Goal: Task Accomplishment & Management: Complete application form

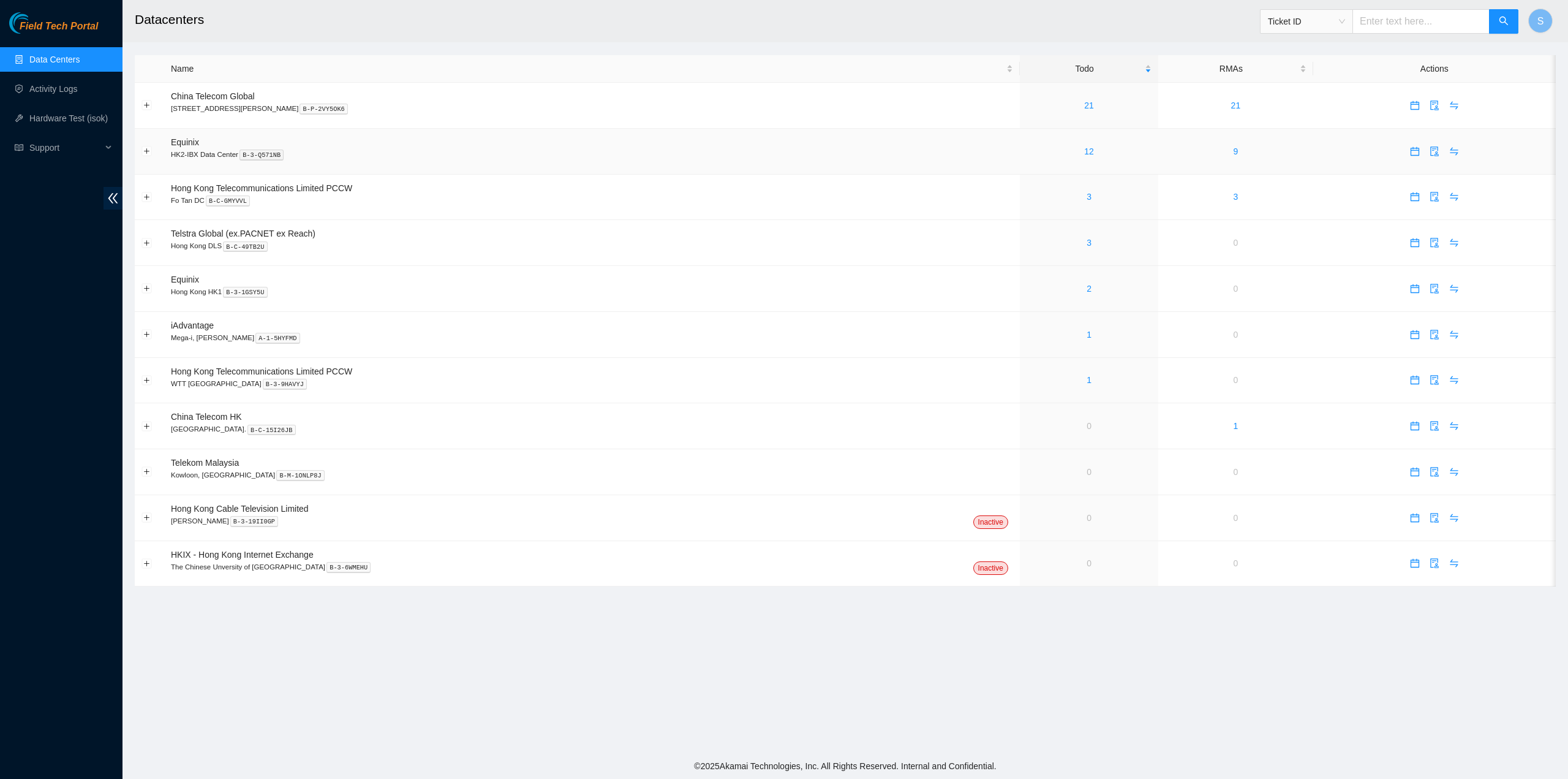
click at [1084, 149] on link "12" at bounding box center [1089, 151] width 10 height 10
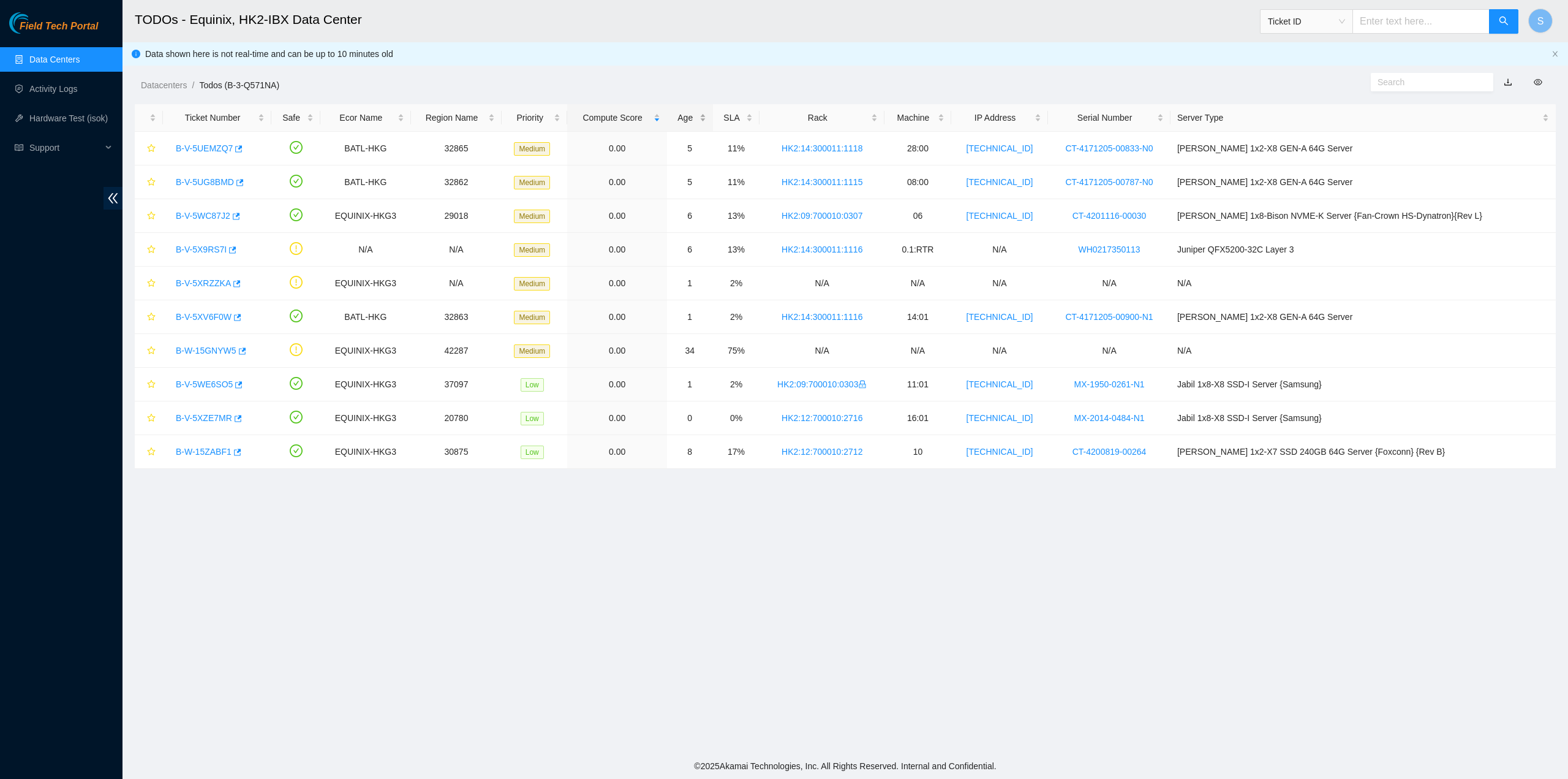
click at [706, 115] on div "Age" at bounding box center [690, 117] width 32 height 13
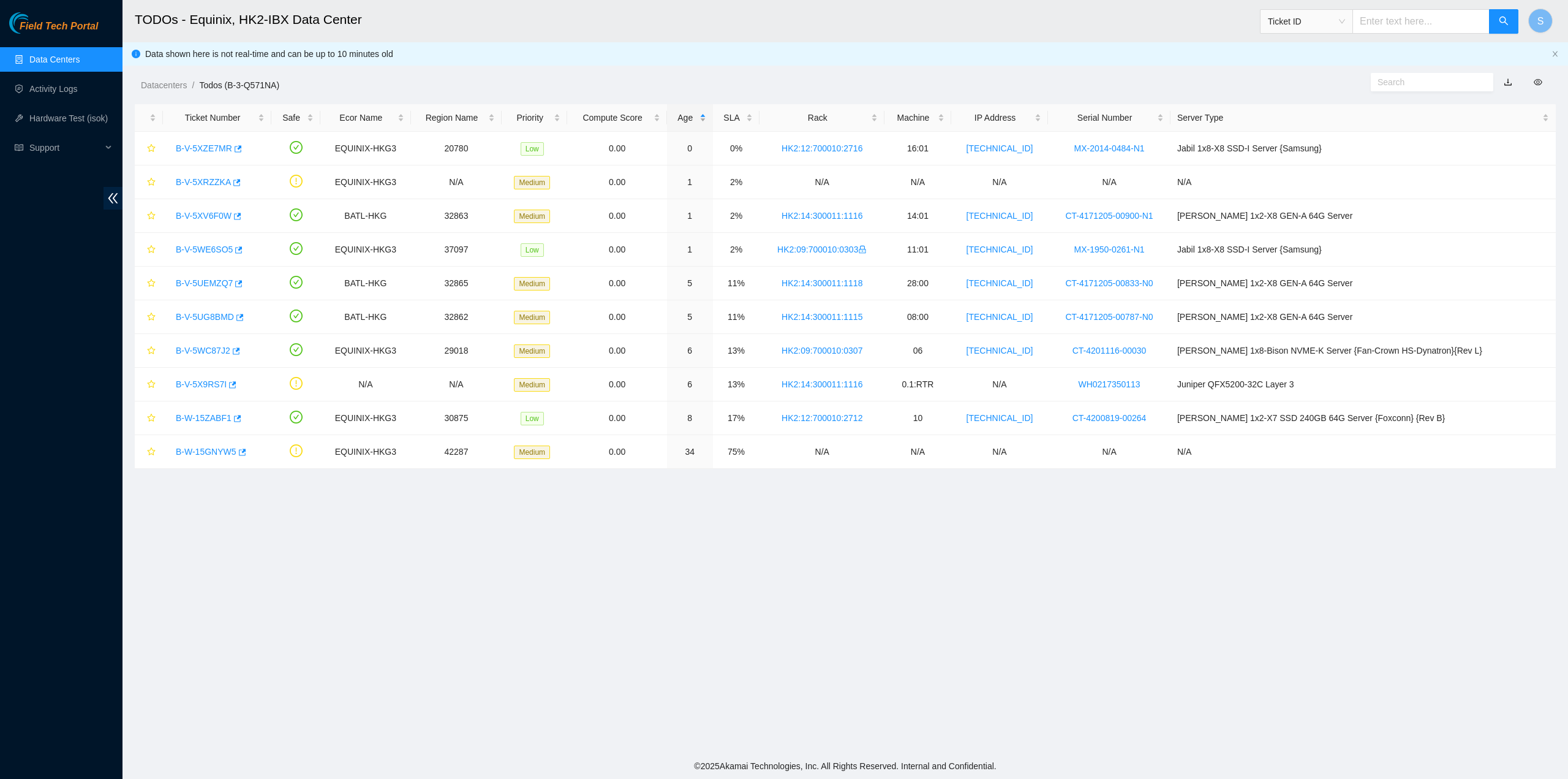
click at [706, 113] on div "Age" at bounding box center [690, 117] width 32 height 13
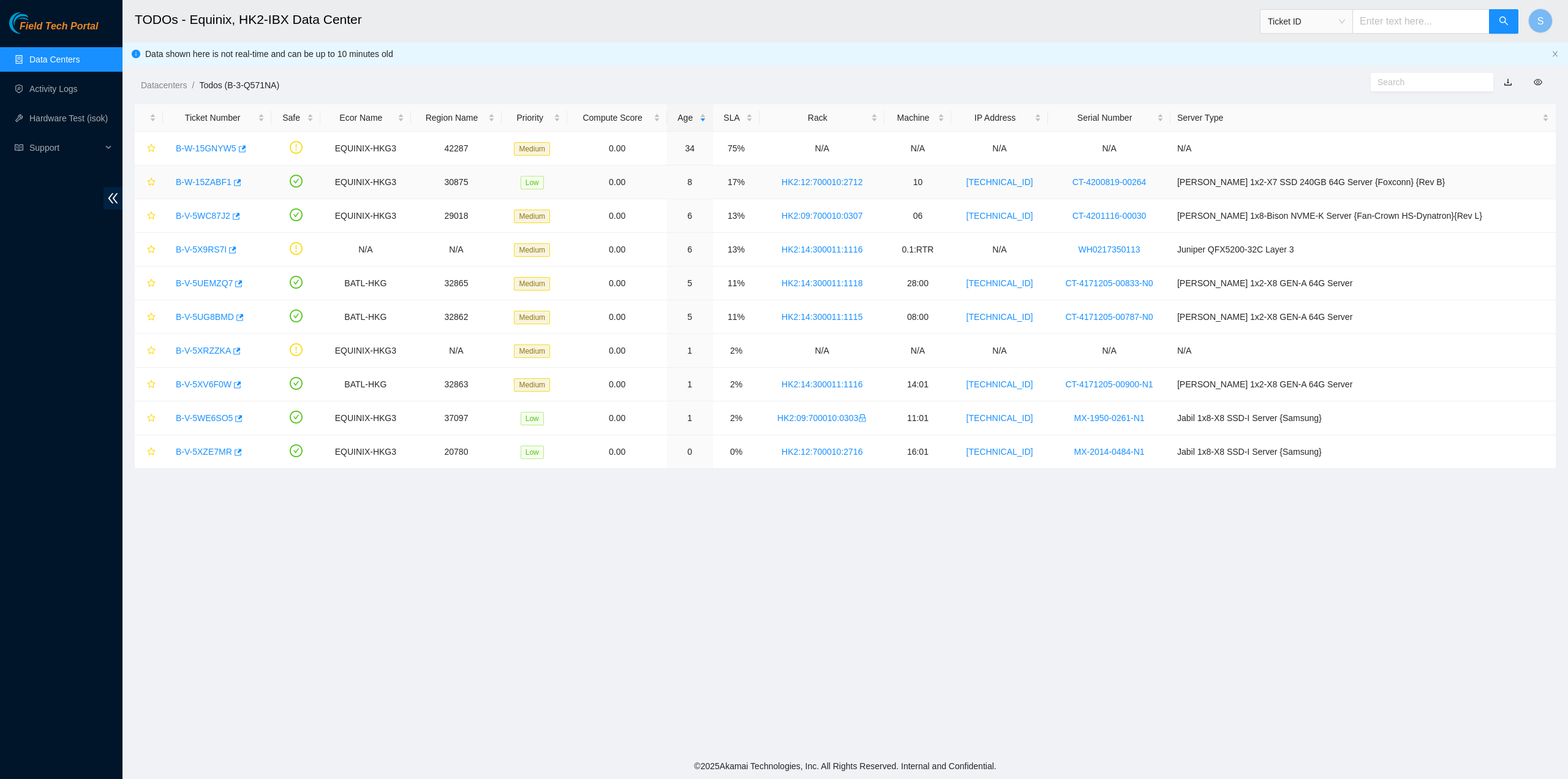
click at [200, 177] on link "B-W-15ZABF1" at bounding box center [204, 182] width 56 height 10
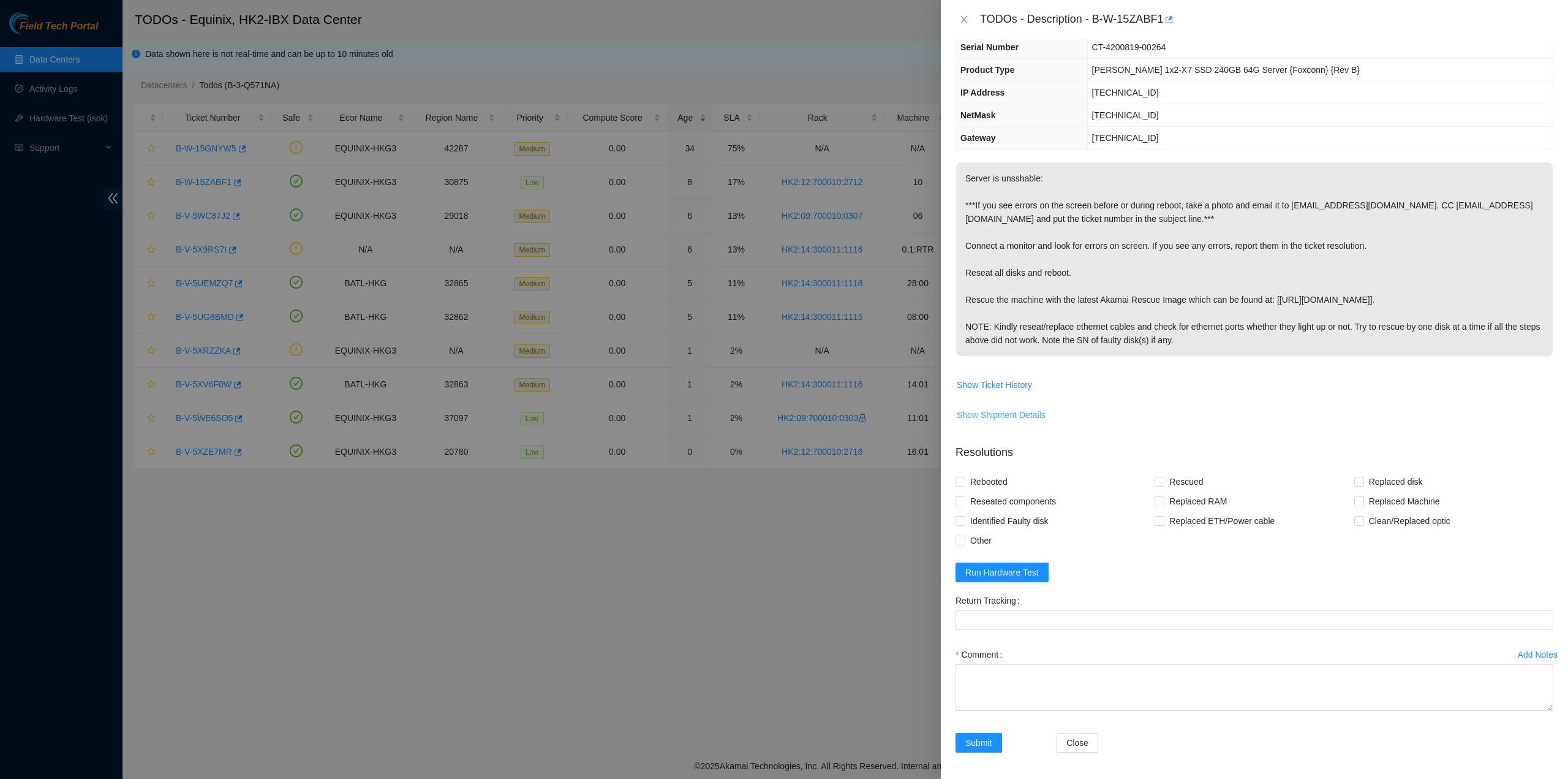
scroll to position [64, 0]
click at [1020, 578] on form "Resolutions Rebooted Rescued Replaced disk Reseated components Replaced RAM Rep…" at bounding box center [1255, 600] width 598 height 332
click at [1019, 571] on span "Run Hardware Test" at bounding box center [1002, 571] width 73 height 13
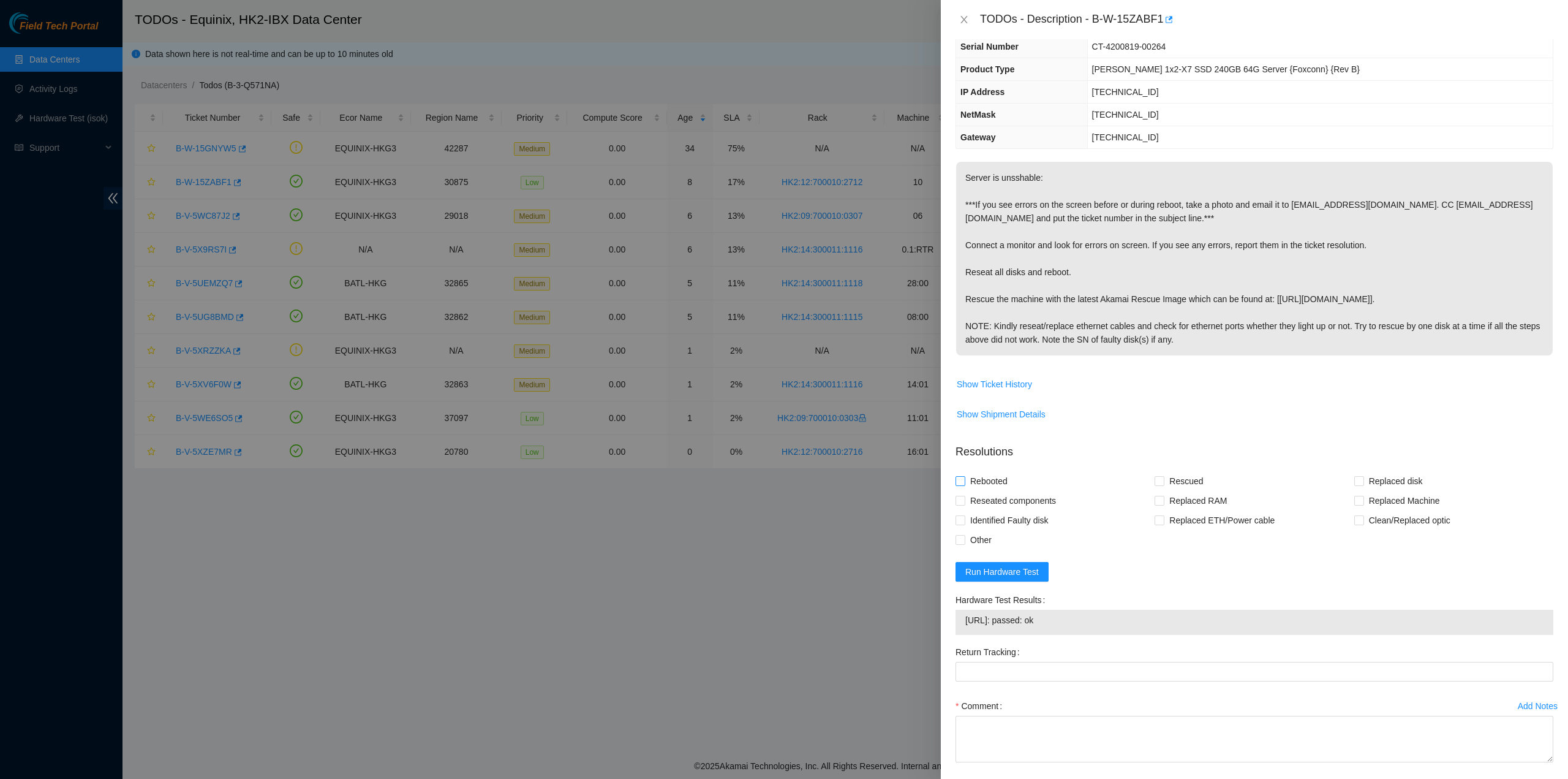
drag, startPoint x: 989, startPoint y: 500, endPoint x: 985, endPoint y: 479, distance: 21.4
click at [989, 499] on span "Reseated components" at bounding box center [1013, 500] width 96 height 20
click at [964, 499] on input "Reseated components" at bounding box center [960, 500] width 8 height 8
checkbox input "true"
click at [985, 479] on span "Rebooted" at bounding box center [989, 481] width 47 height 20
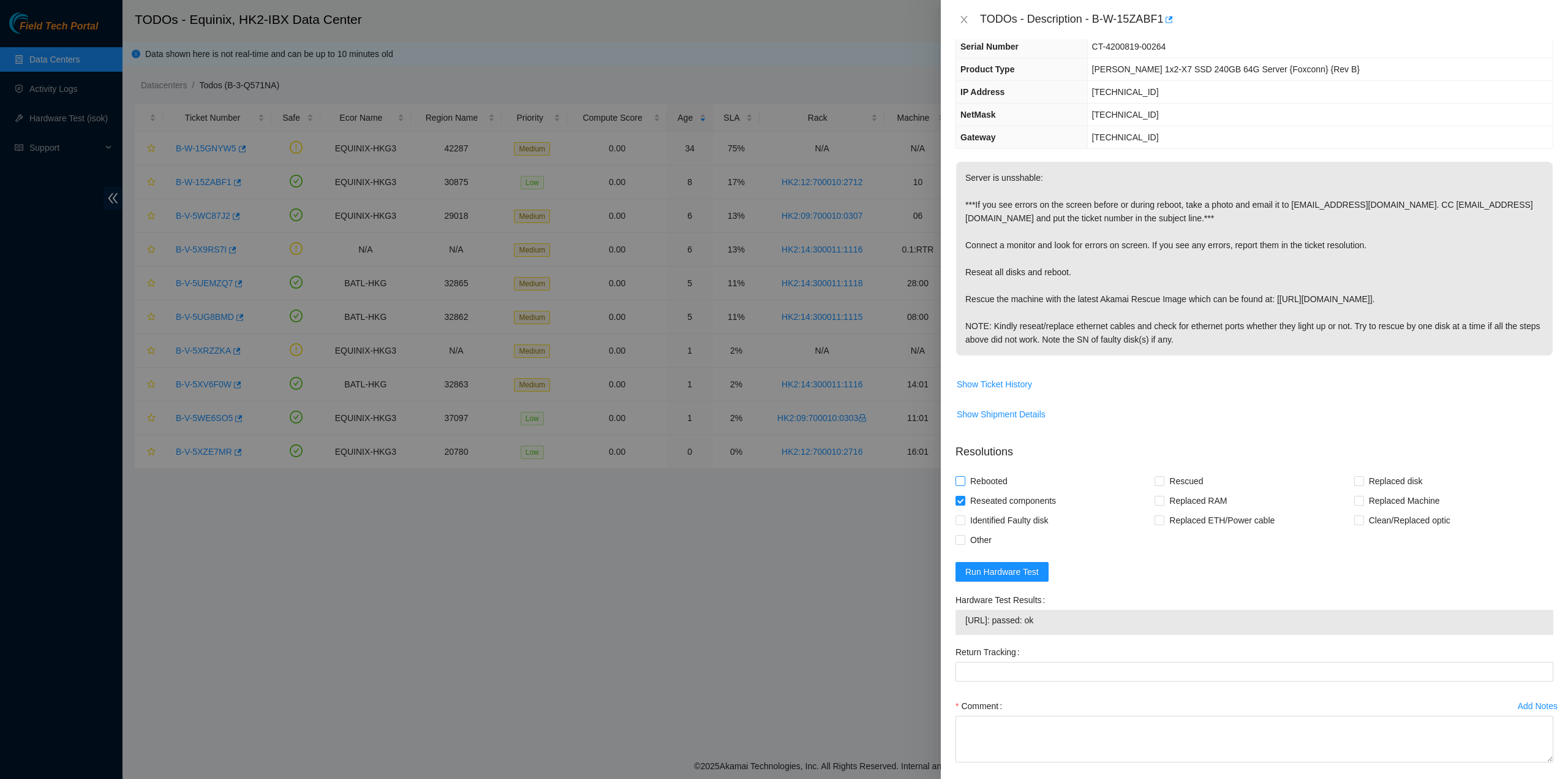
click at [964, 479] on input "Rebooted" at bounding box center [960, 480] width 8 height 8
checkbox input "true"
drag, startPoint x: 1167, startPoint y: 481, endPoint x: 1166, endPoint y: 507, distance: 26.0
click at [1166, 481] on span "Rescued" at bounding box center [1186, 481] width 43 height 20
click at [1163, 481] on input "Rescued" at bounding box center [1159, 480] width 8 height 8
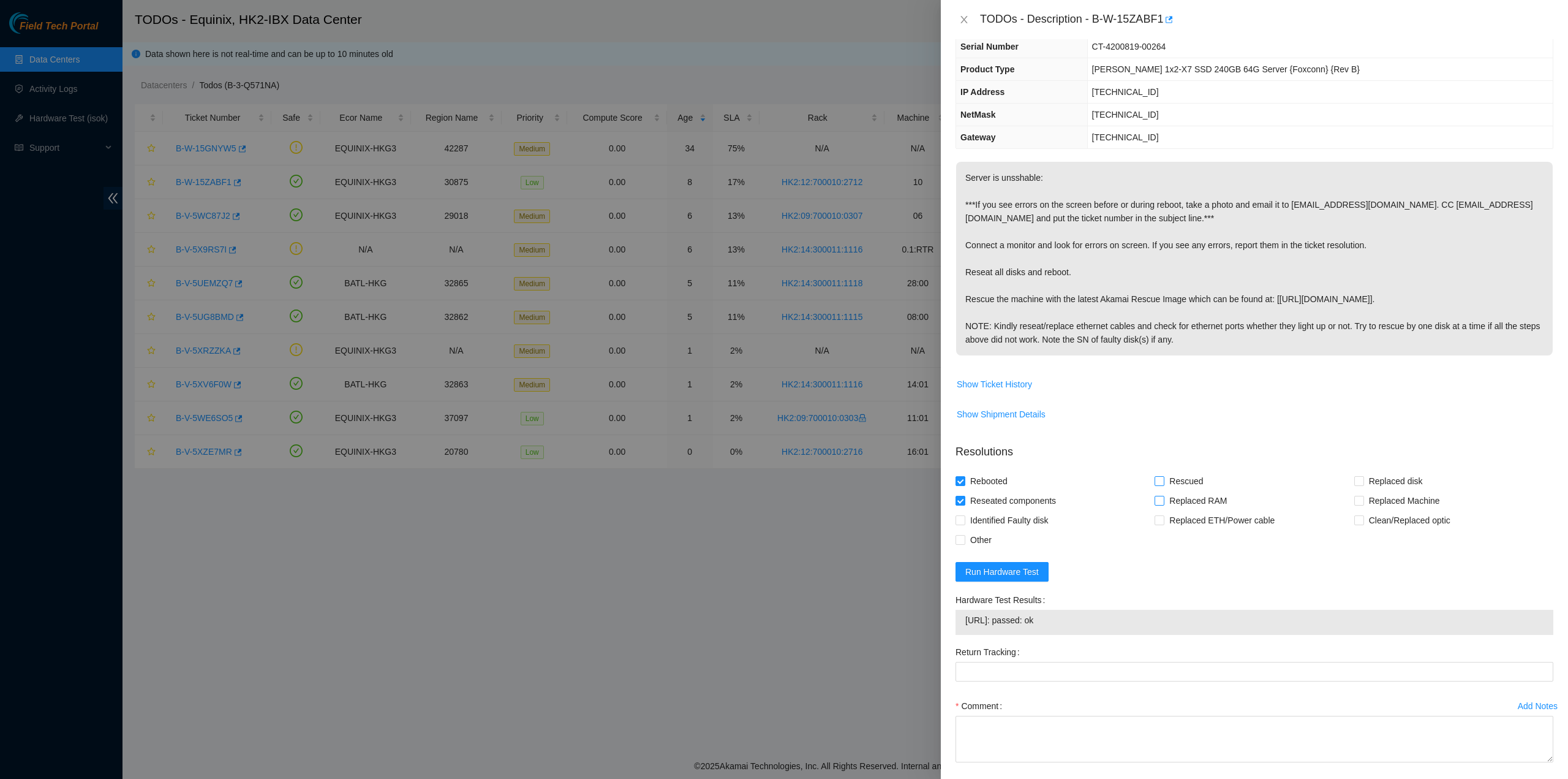
checkbox input "true"
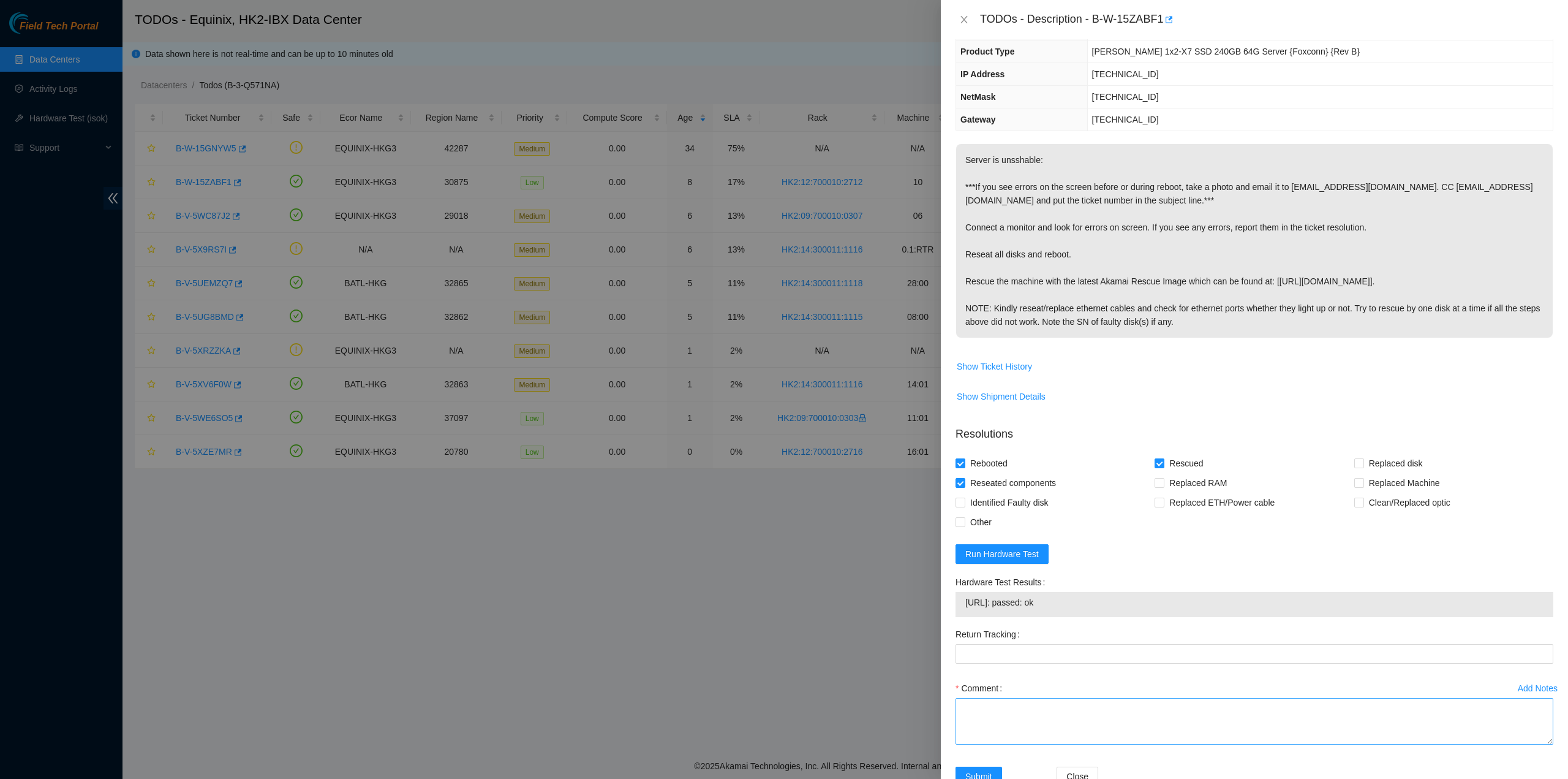
scroll to position [116, 0]
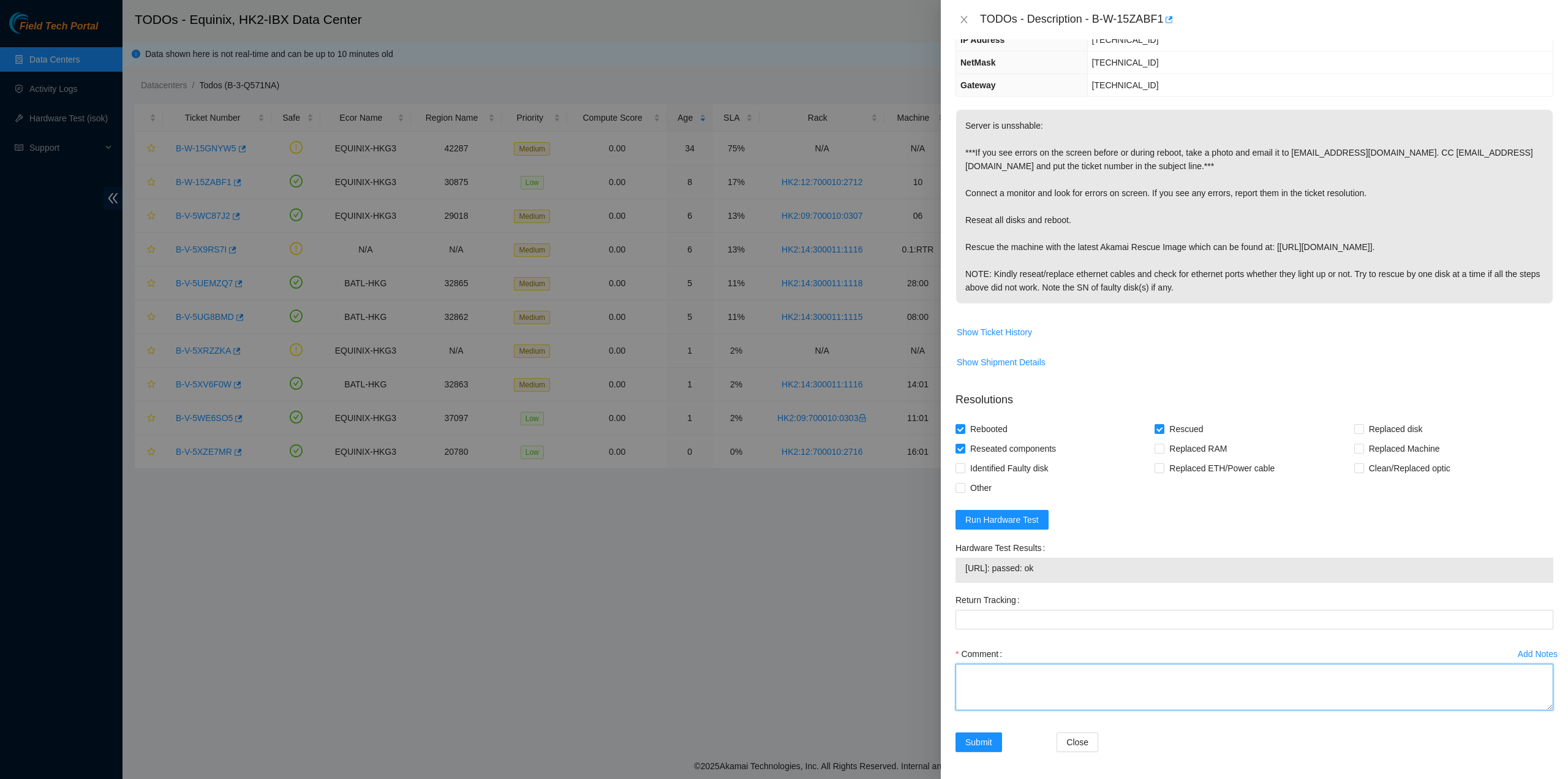
click at [1071, 683] on textarea "Comment" at bounding box center [1255, 687] width 598 height 47
type textarea "pass ok"
click at [967, 745] on span "Submit" at bounding box center [979, 741] width 27 height 13
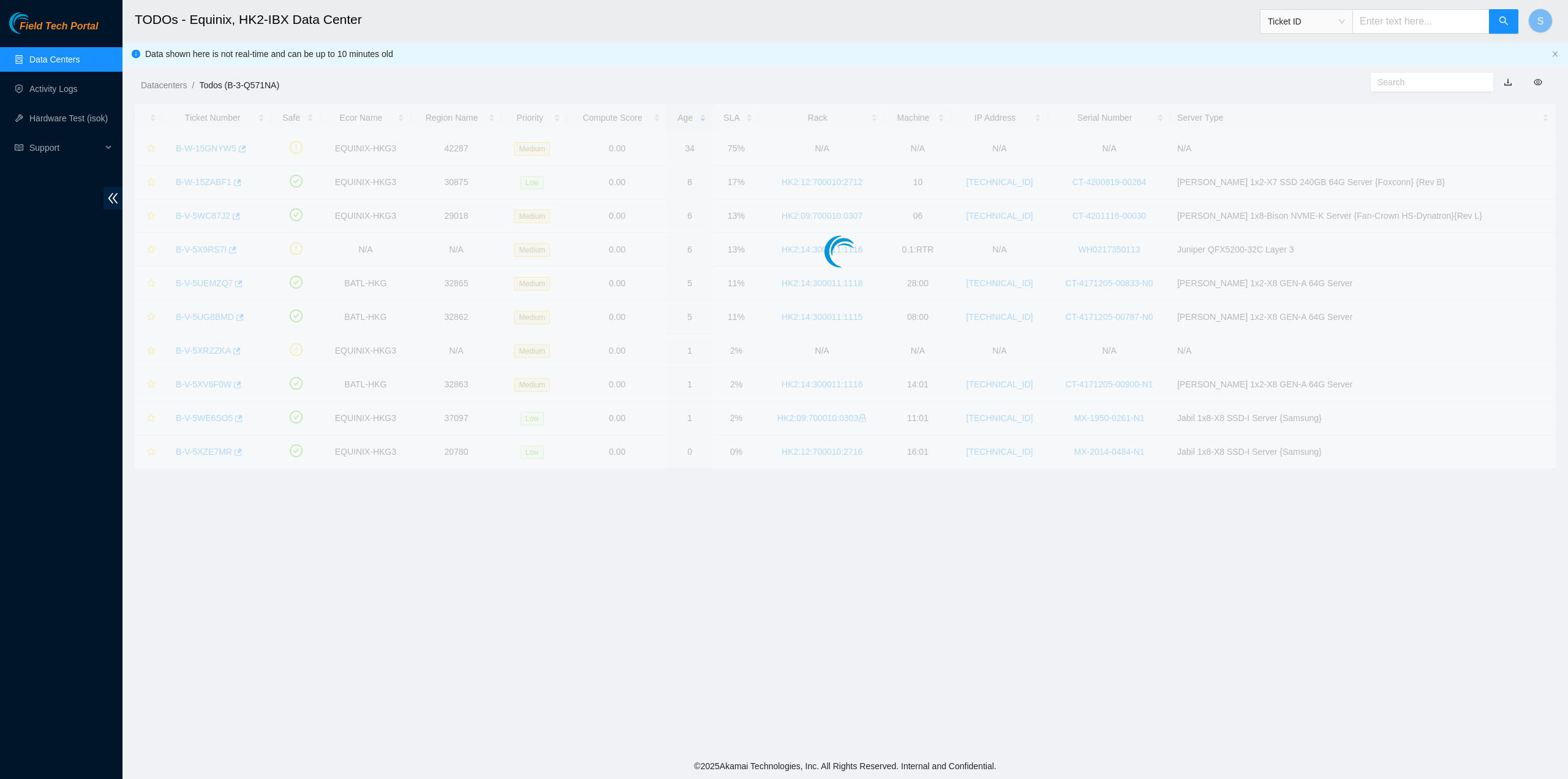
scroll to position [0, 0]
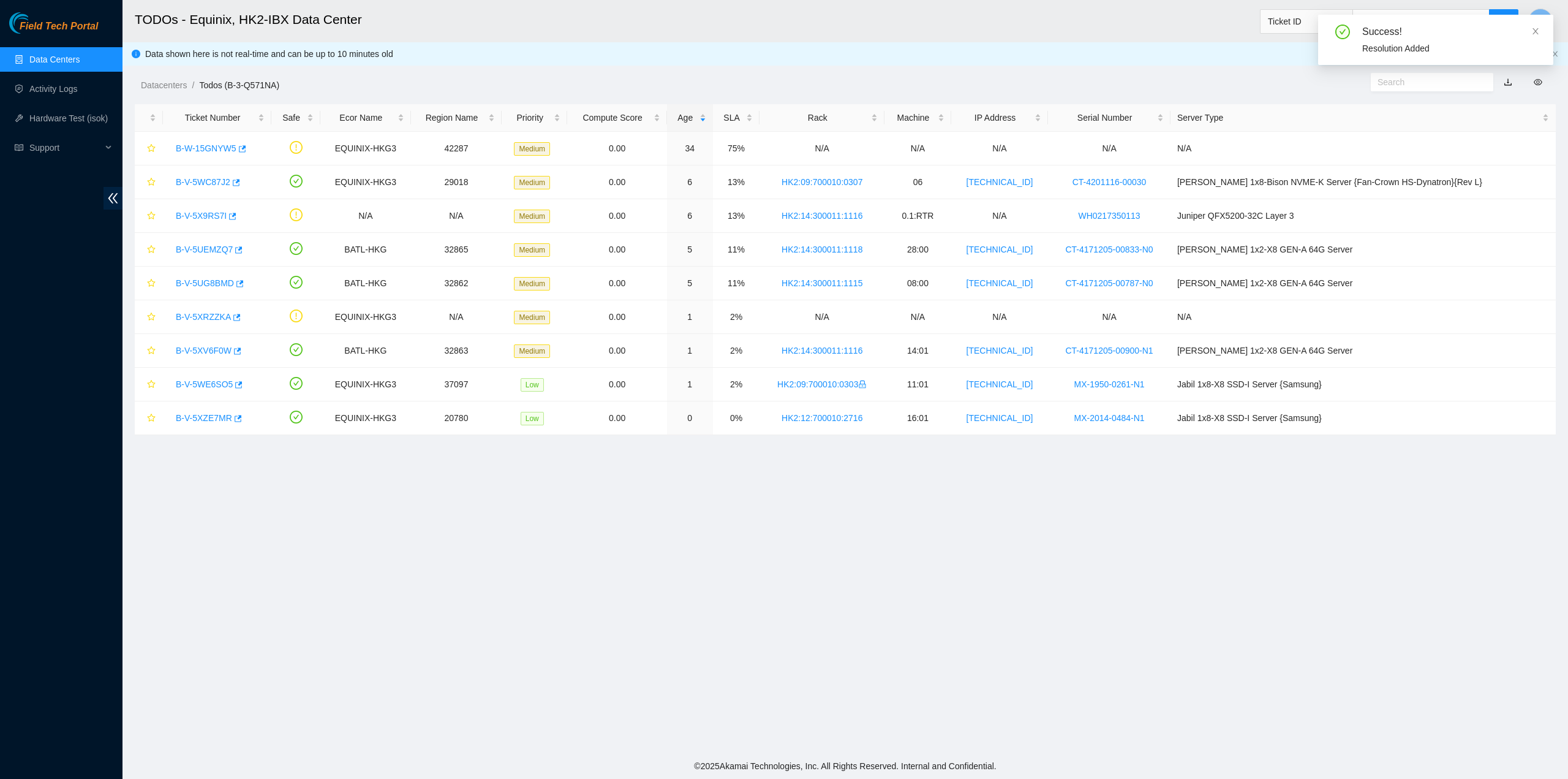
click at [1249, 484] on main "TODOs - Equinix, HK2-IBX Data Center Ticket ID S Data shown here is not real-ti…" at bounding box center [845, 377] width 1446 height 753
click at [197, 182] on link "B-V-5WC87J2" at bounding box center [203, 182] width 55 height 10
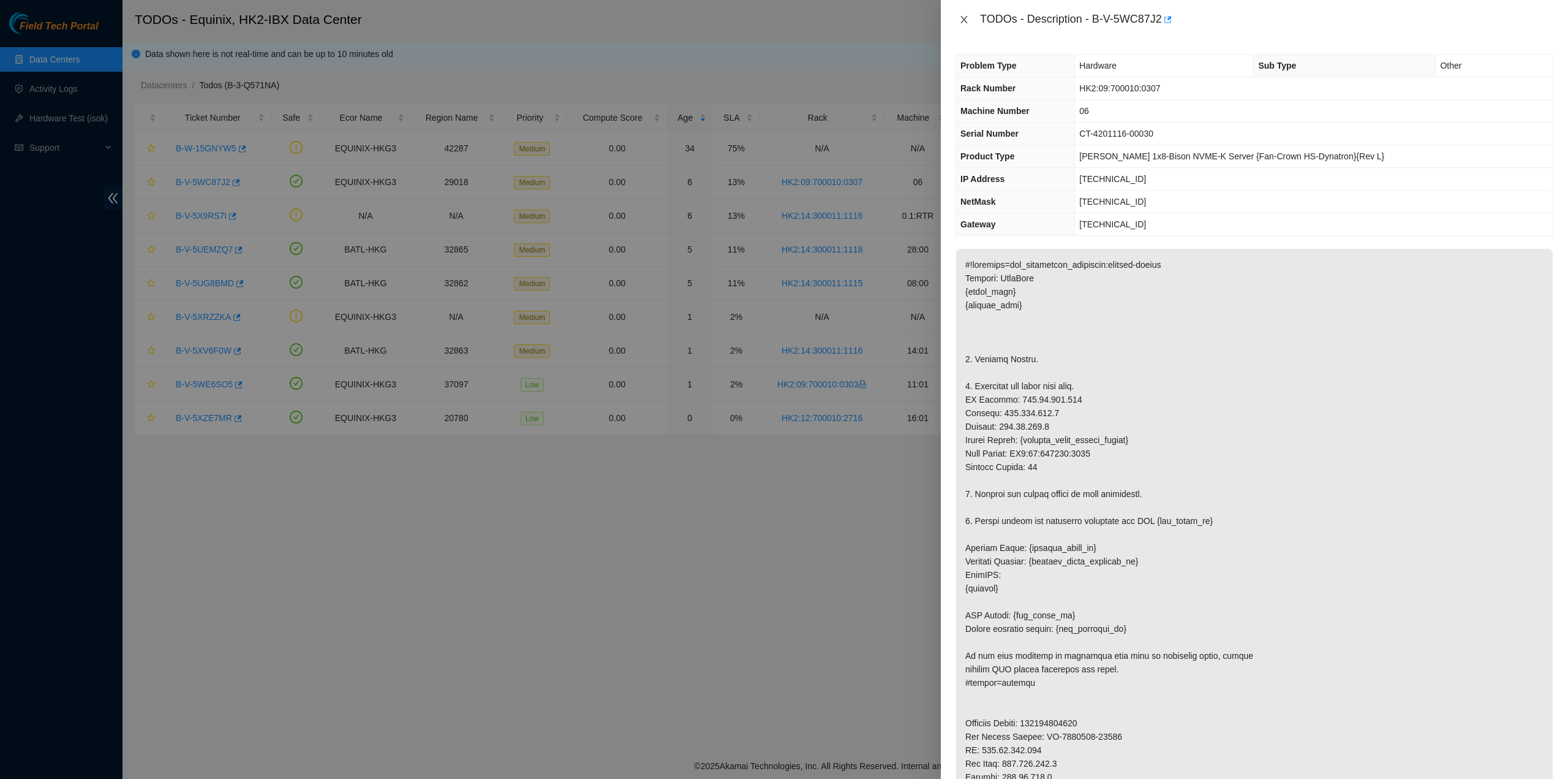
click at [966, 20] on icon "close" at bounding box center [964, 20] width 10 height 10
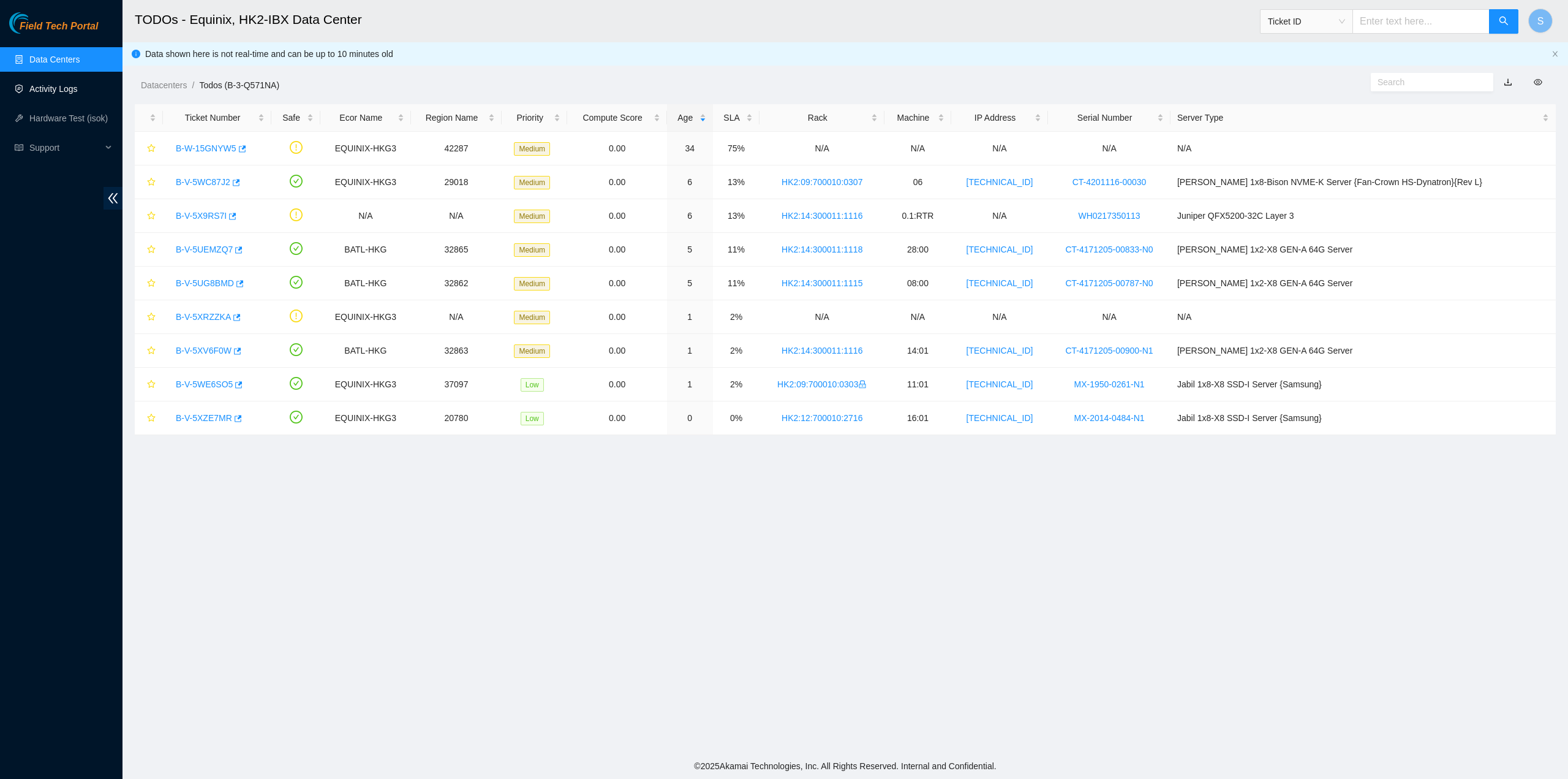
click at [65, 94] on link "Activity Logs" at bounding box center [53, 89] width 48 height 10
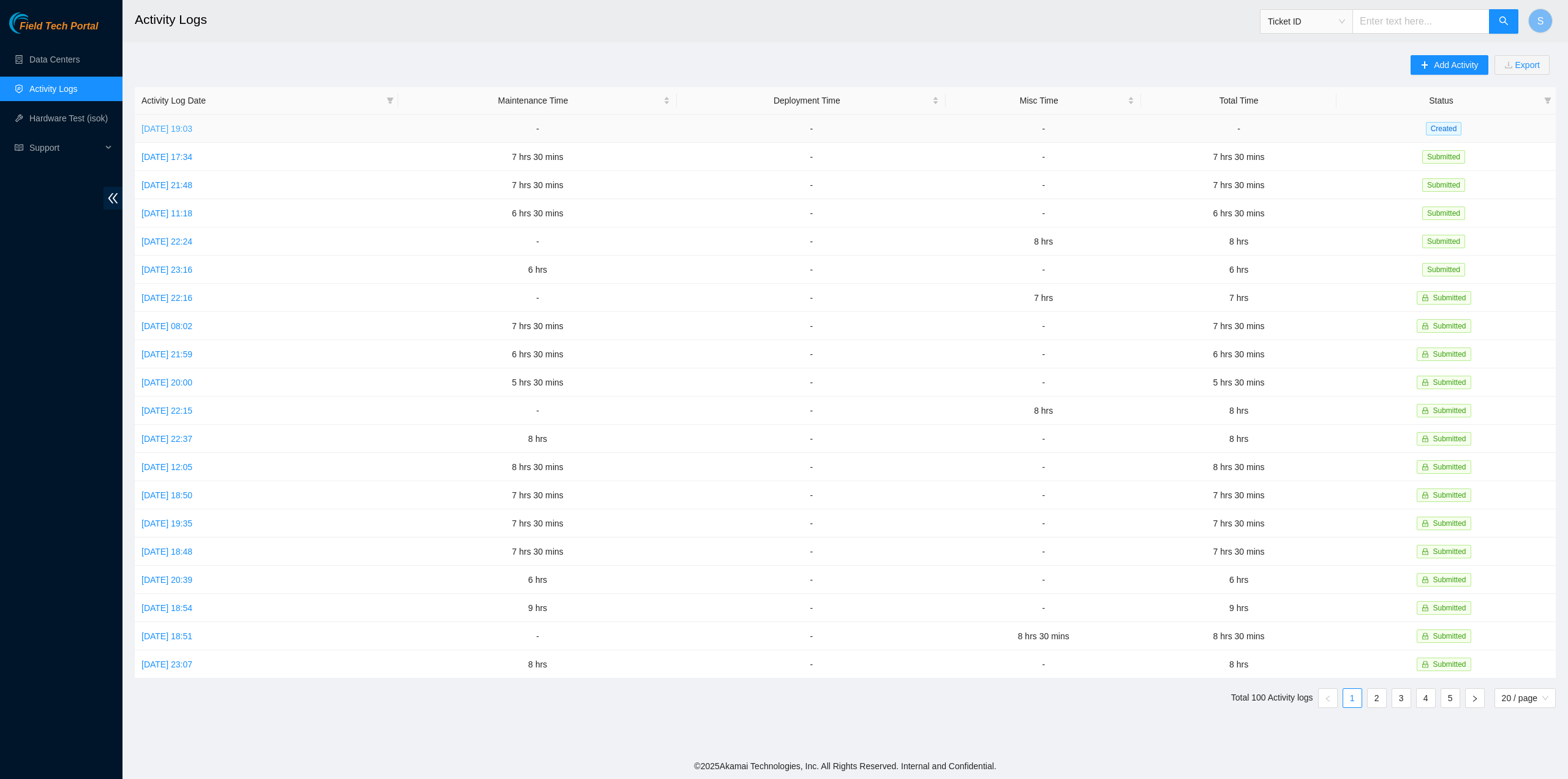
click at [192, 125] on link "[DATE] 19:03" at bounding box center [167, 129] width 51 height 10
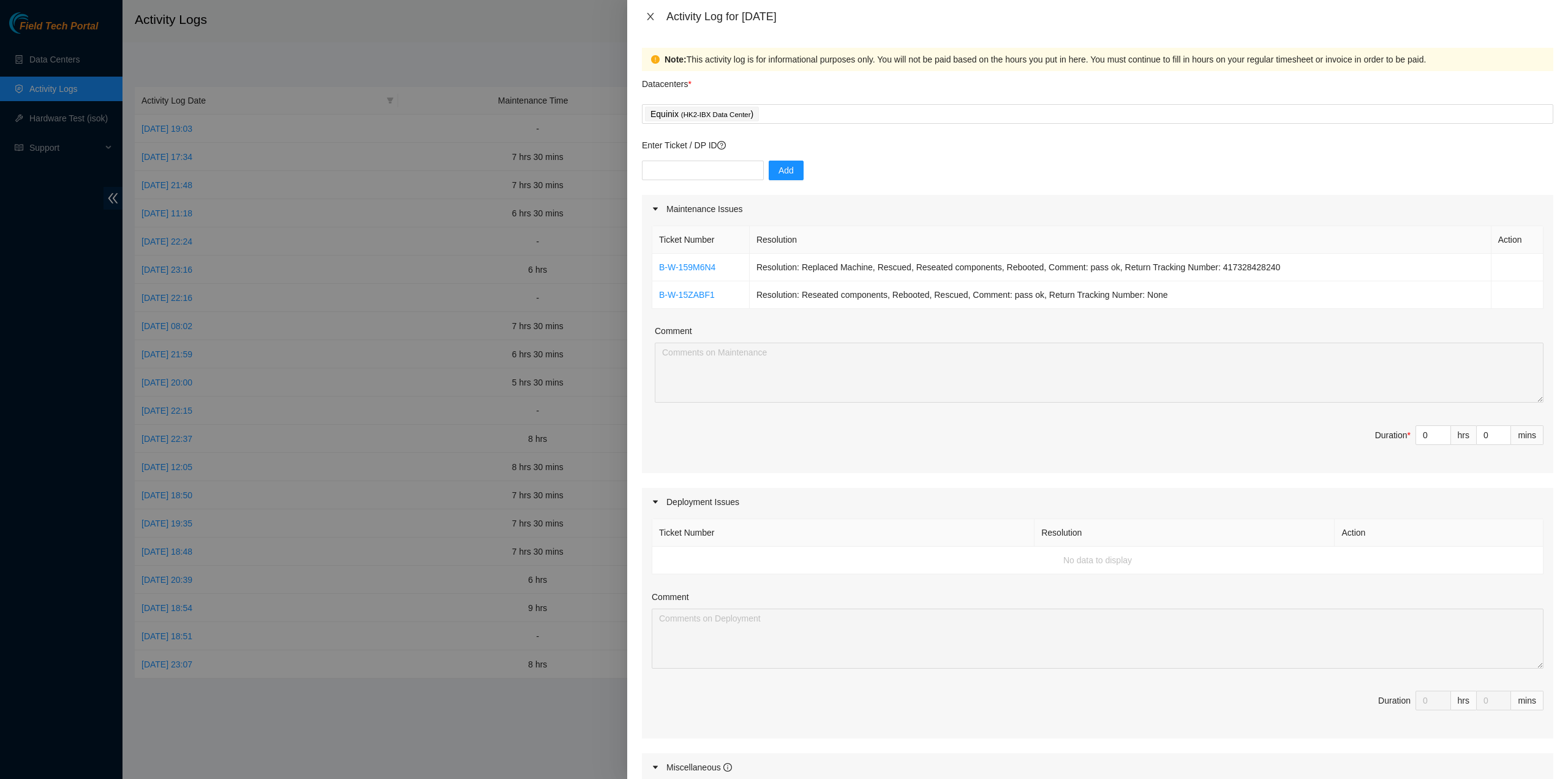
click at [651, 12] on icon "close" at bounding box center [651, 17] width 10 height 10
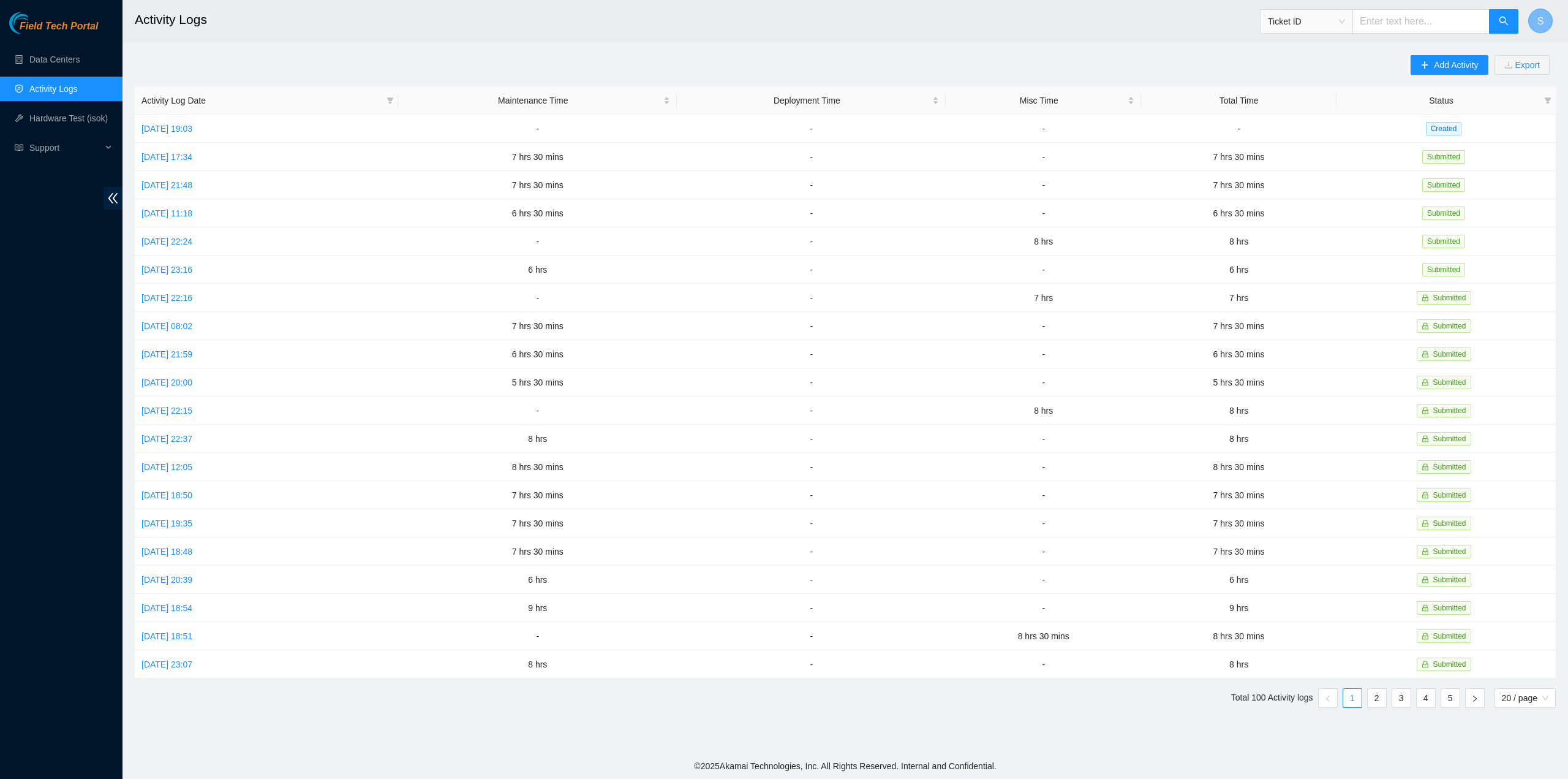
click at [1541, 19] on span "S" at bounding box center [1541, 21] width 7 height 15
click at [1450, 104] on link "Logout" at bounding box center [1455, 108] width 27 height 10
